Goal: Transaction & Acquisition: Purchase product/service

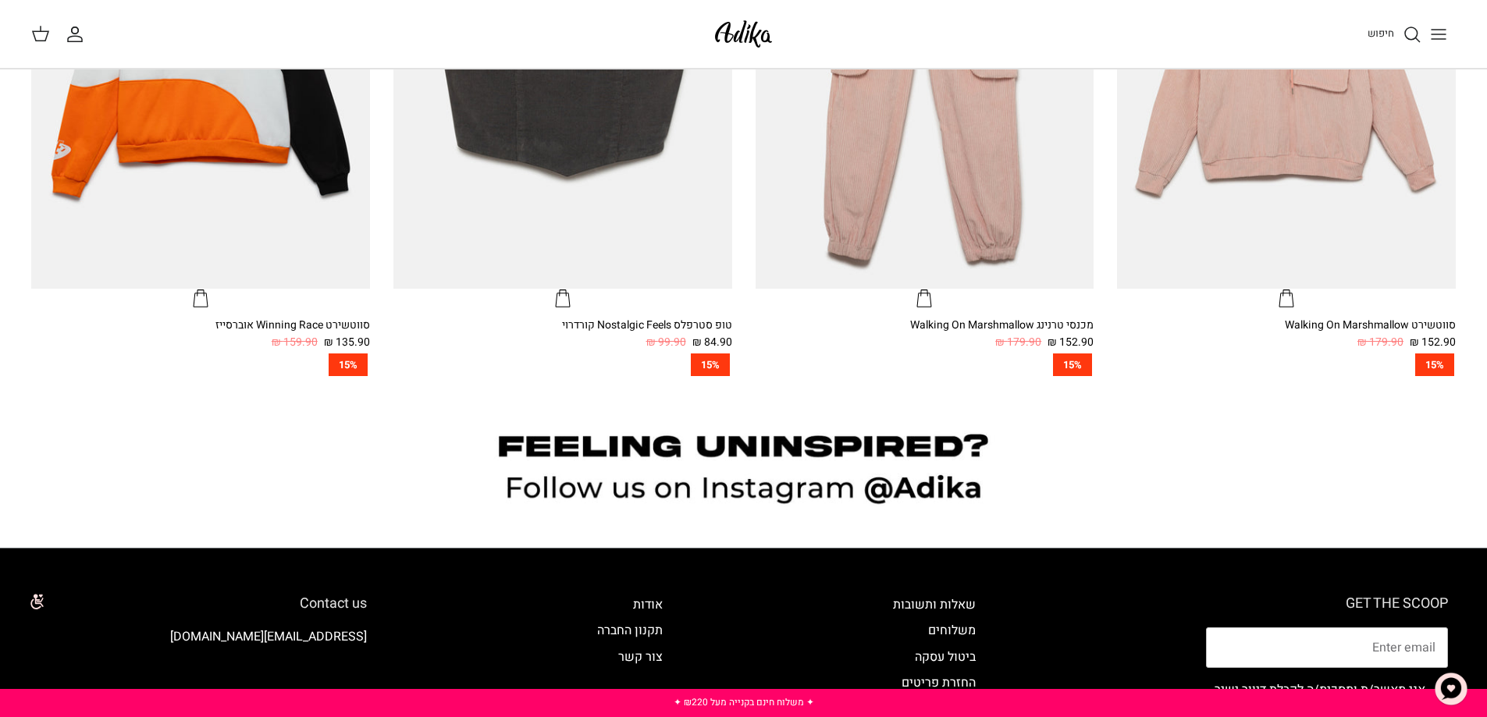
scroll to position [1264, 0]
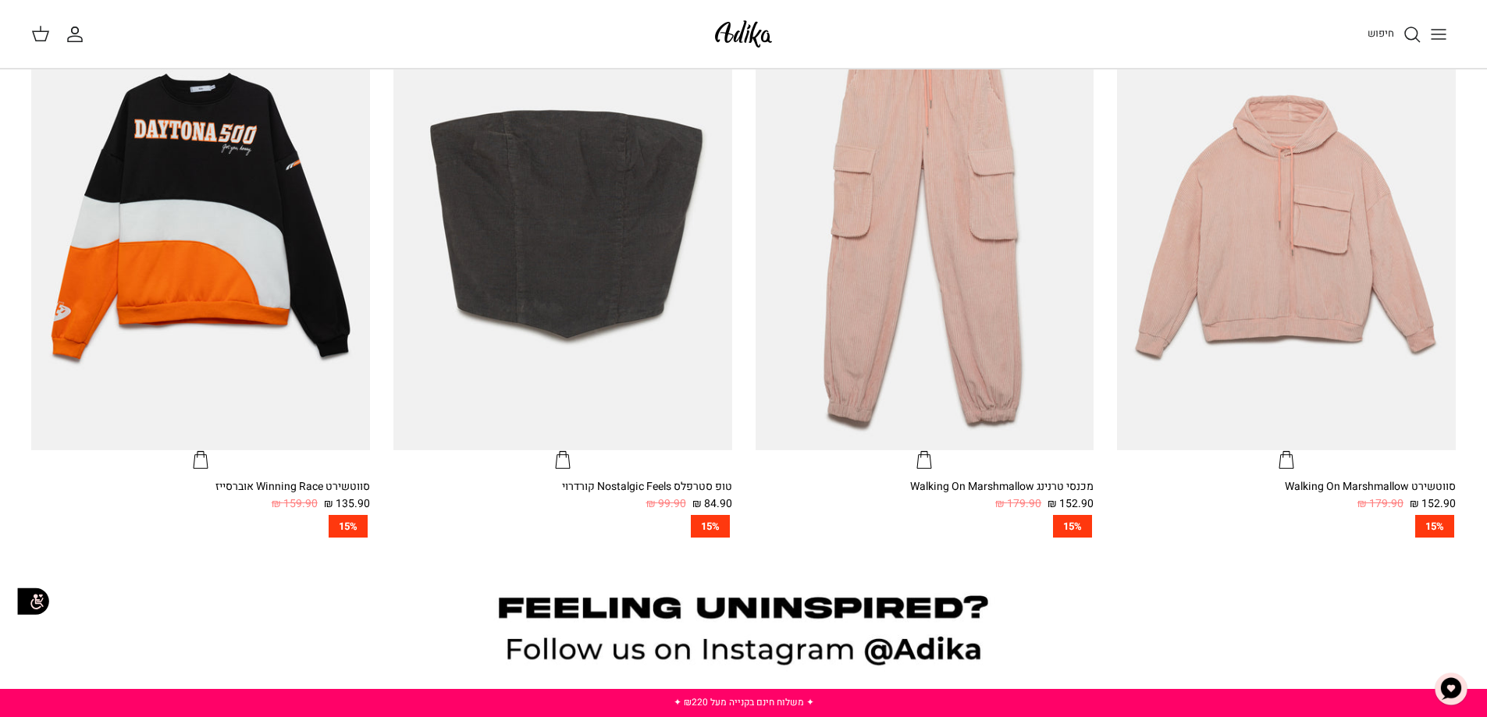
click at [1438, 34] on line "Toggle menu" at bounding box center [1439, 34] width 14 height 0
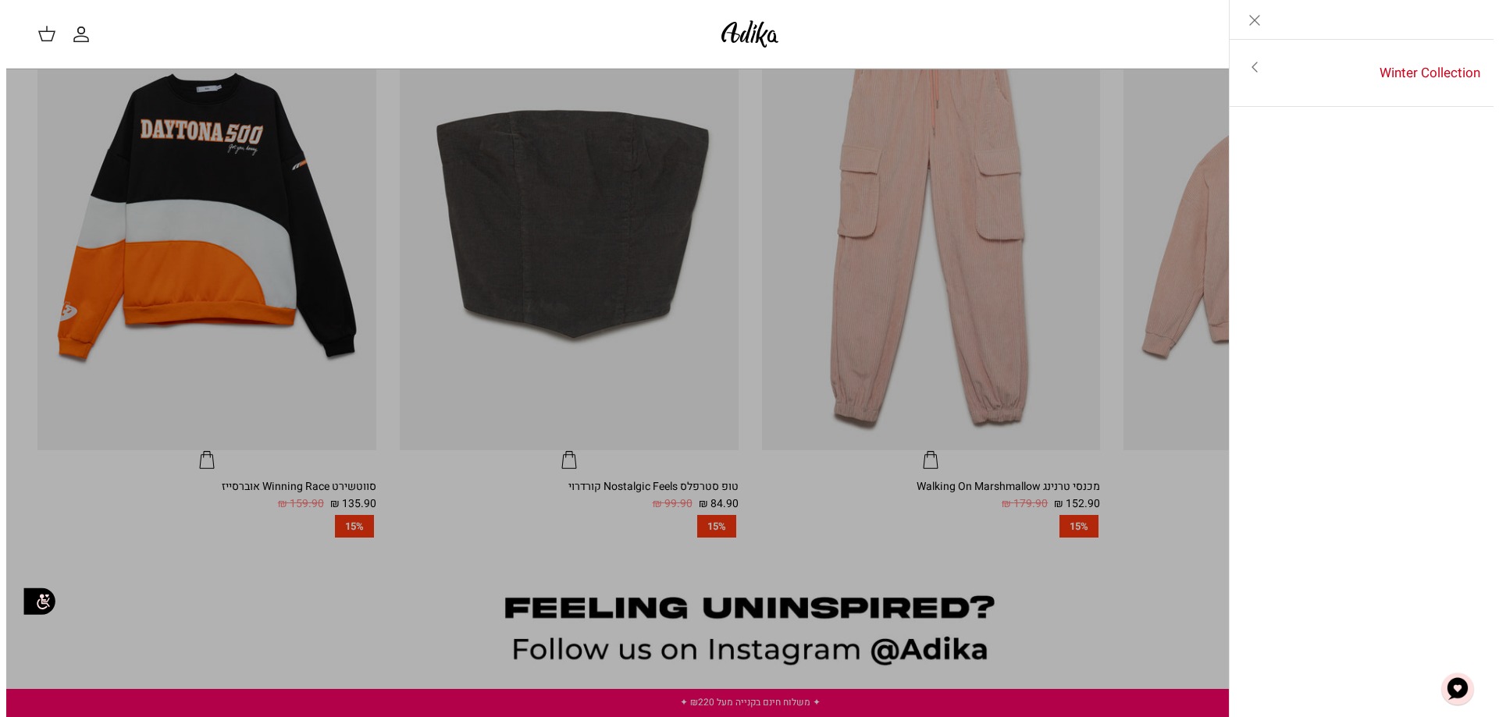
scroll to position [1268, 0]
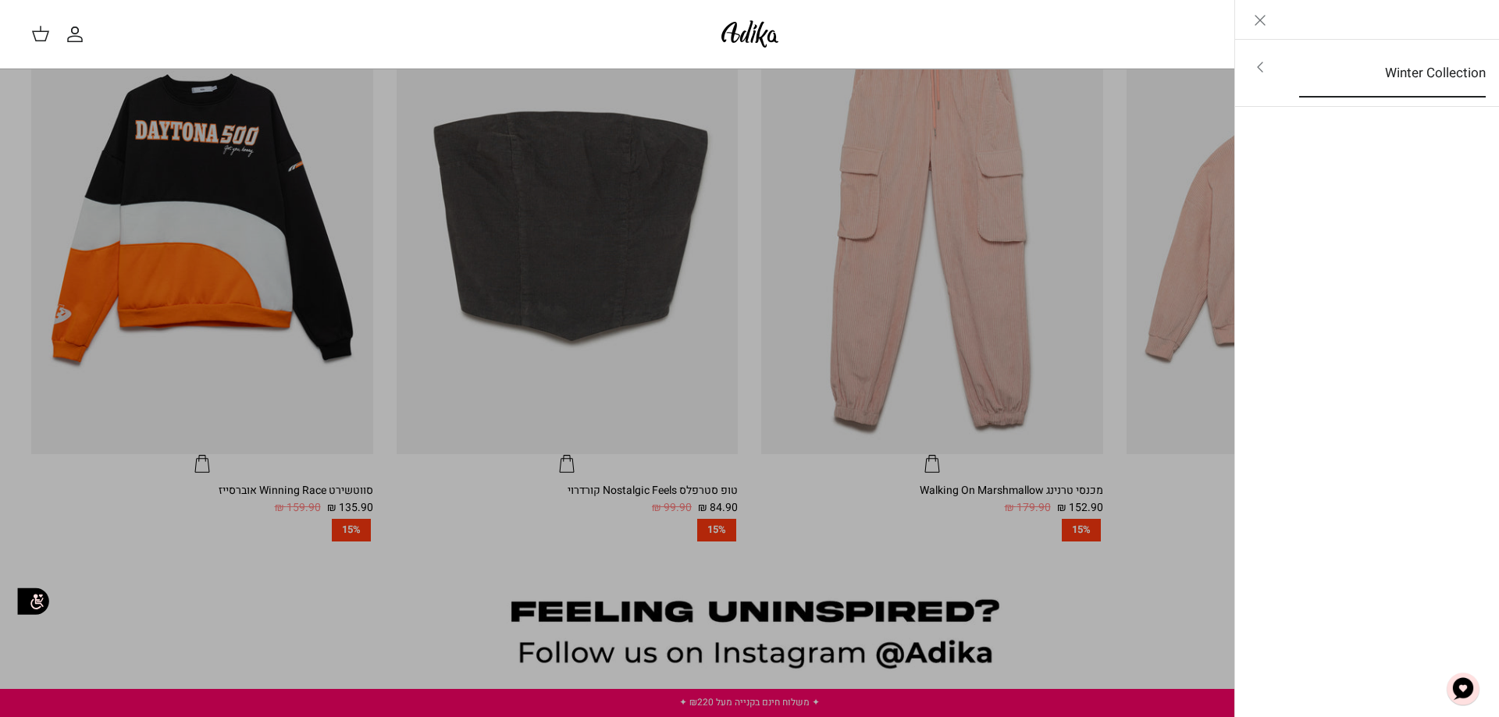
click at [1398, 73] on link "Winter Collection" at bounding box center [1392, 73] width 215 height 48
click at [1263, 23] on line "Close" at bounding box center [1259, 20] width 9 height 9
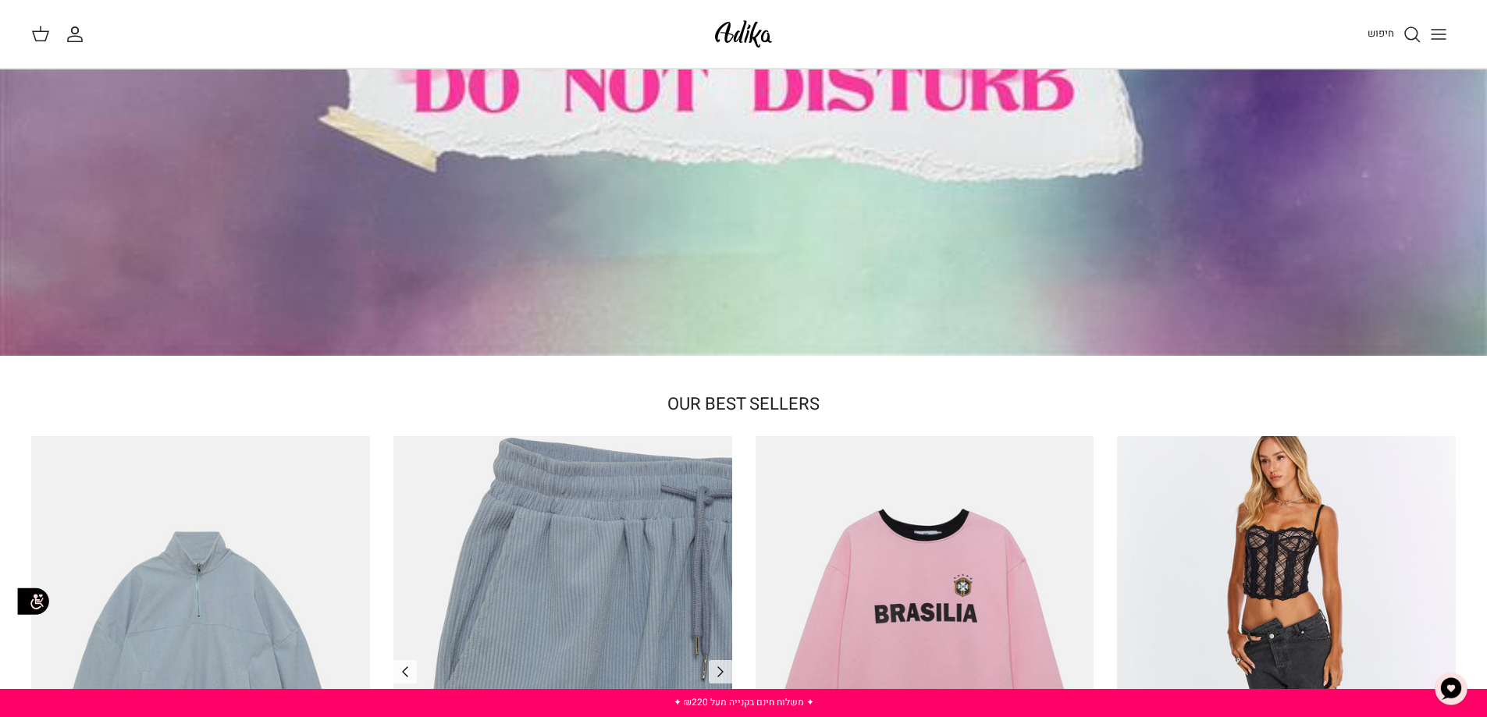
scroll to position [0, 0]
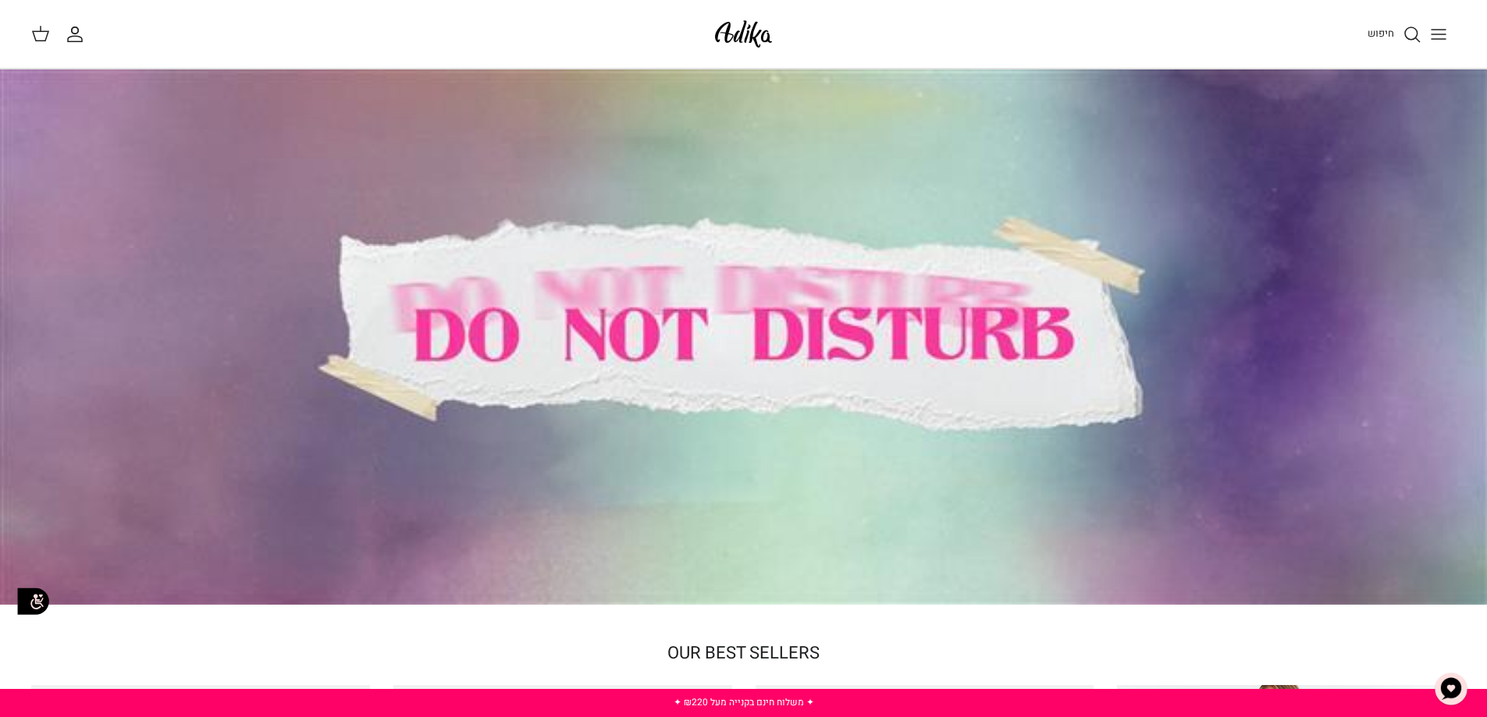
click at [781, 652] on span "OUR BEST SELLERS" at bounding box center [743, 653] width 152 height 25
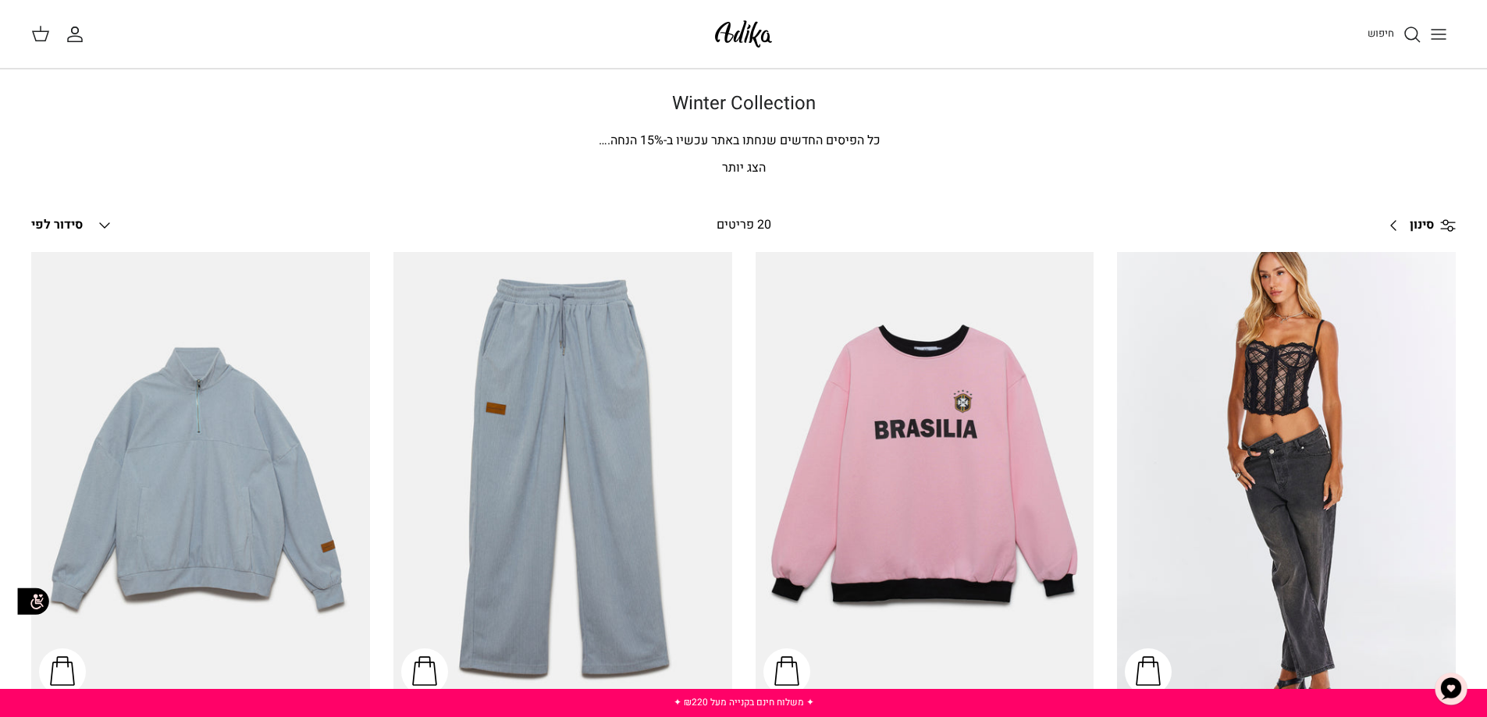
click at [1438, 39] on line "Toggle menu" at bounding box center [1439, 39] width 14 height 0
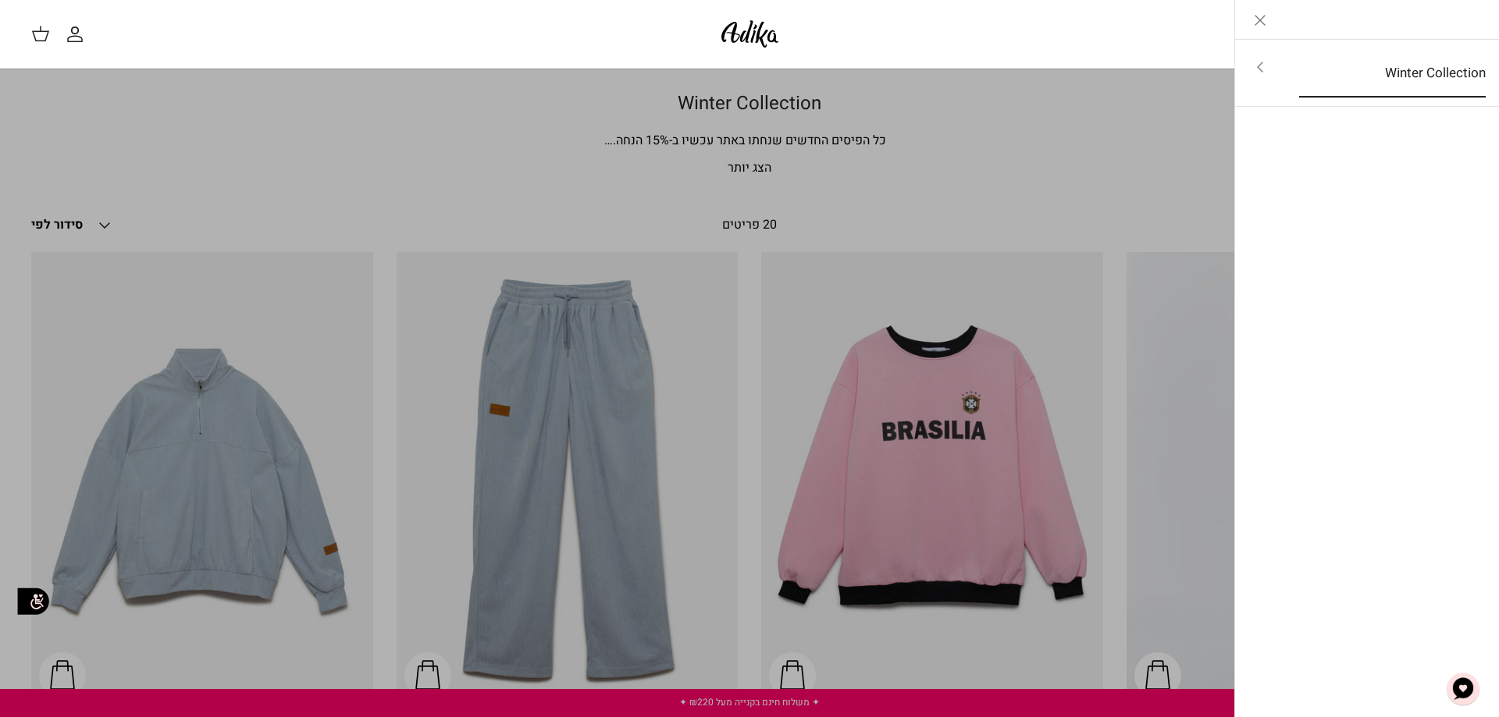
click at [1393, 73] on link "Winter Collection" at bounding box center [1392, 73] width 215 height 48
click at [1393, 73] on link "לכל הפריטים" at bounding box center [1367, 68] width 249 height 39
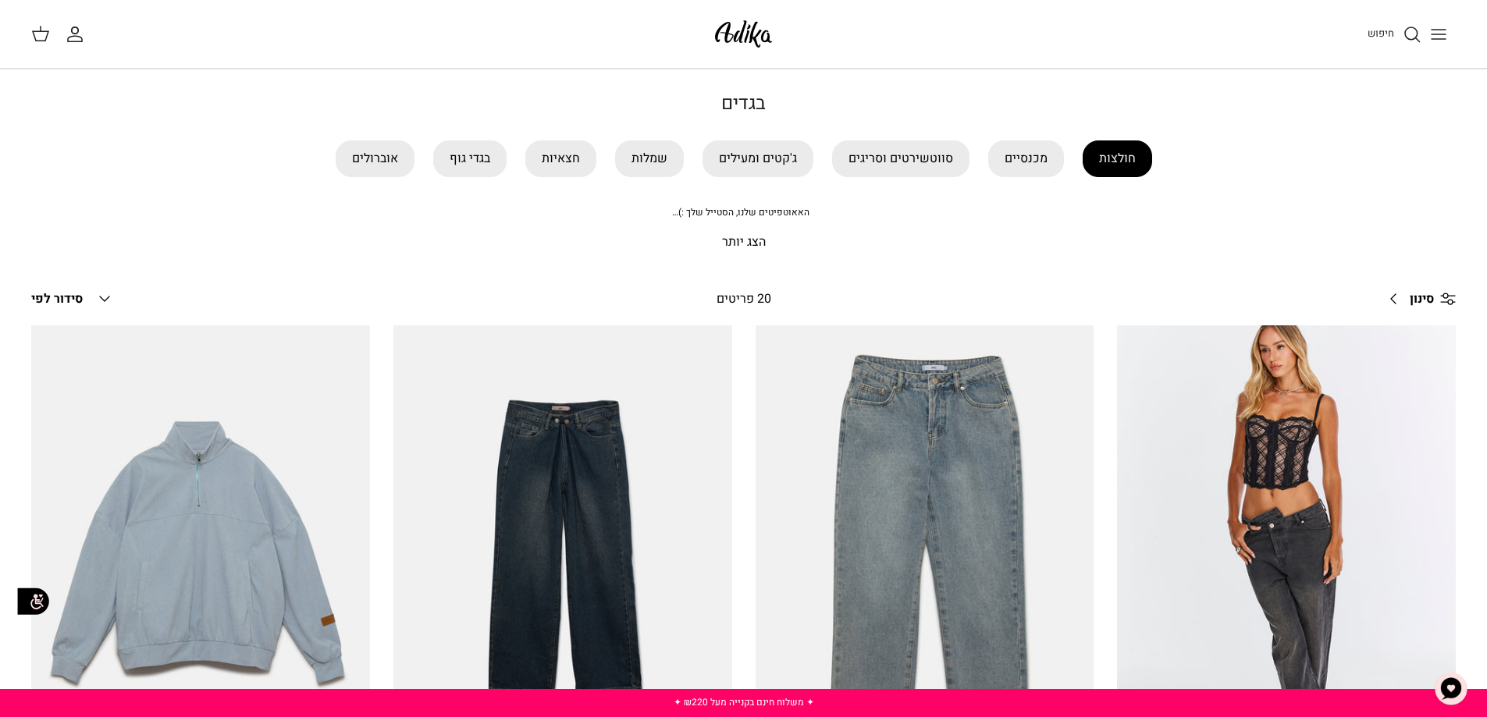
click at [1115, 151] on link "חולצות" at bounding box center [1117, 159] width 69 height 37
click at [1019, 157] on link "מכנסיים" at bounding box center [1026, 159] width 76 height 37
click at [778, 141] on link "ג'קטים ומעילים" at bounding box center [758, 159] width 111 height 37
click at [633, 153] on link "שמלות" at bounding box center [649, 159] width 69 height 37
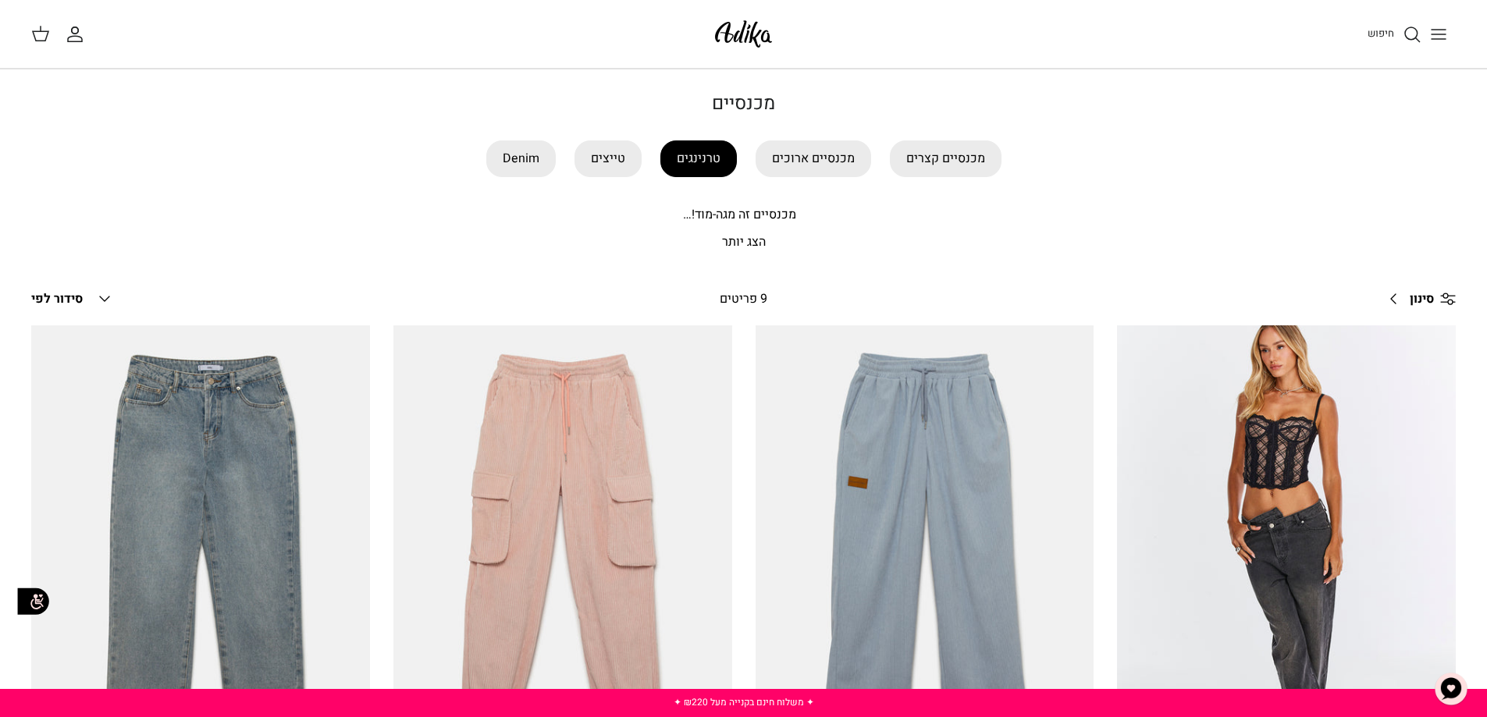
click at [717, 165] on link "טרנינגים" at bounding box center [698, 159] width 76 height 37
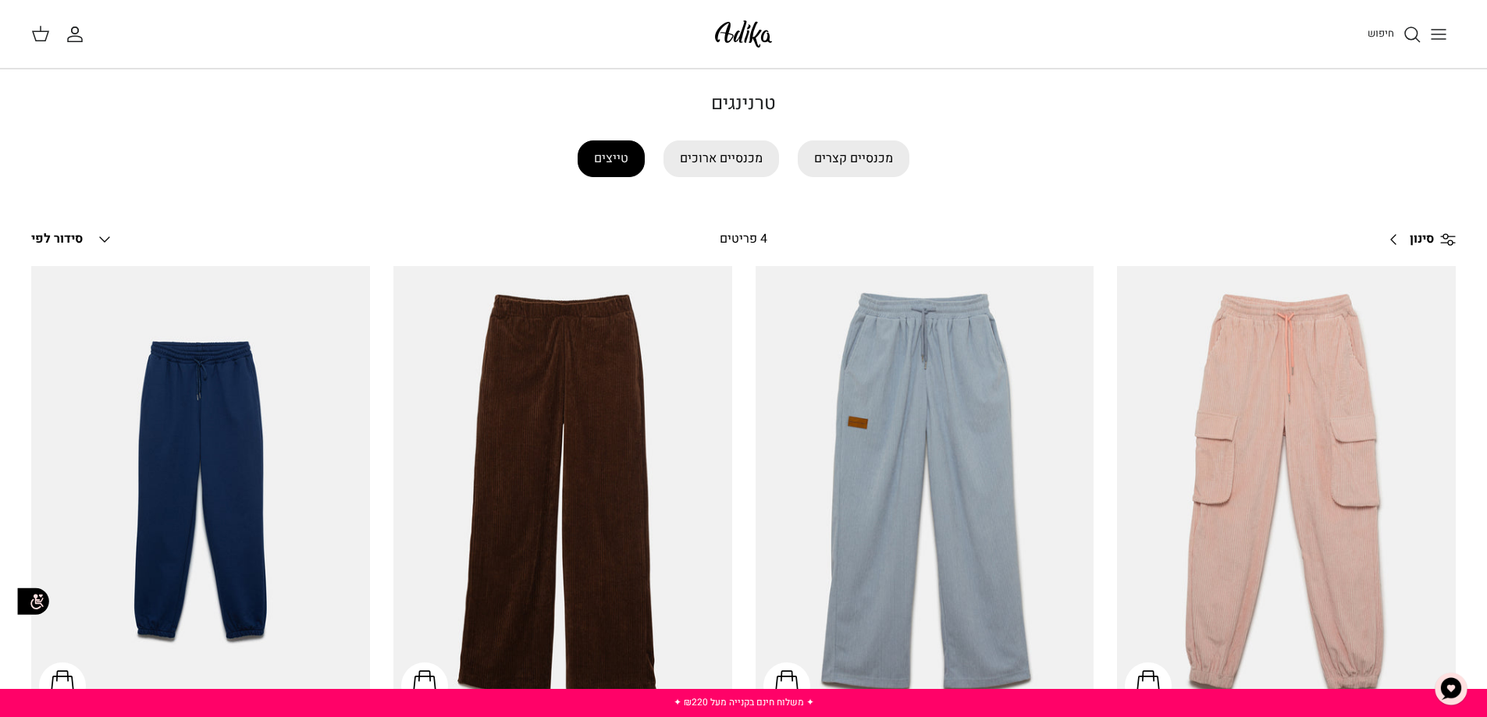
click at [617, 153] on link "טייצים" at bounding box center [611, 159] width 67 height 37
